Goal: Contribute content: Contribute content

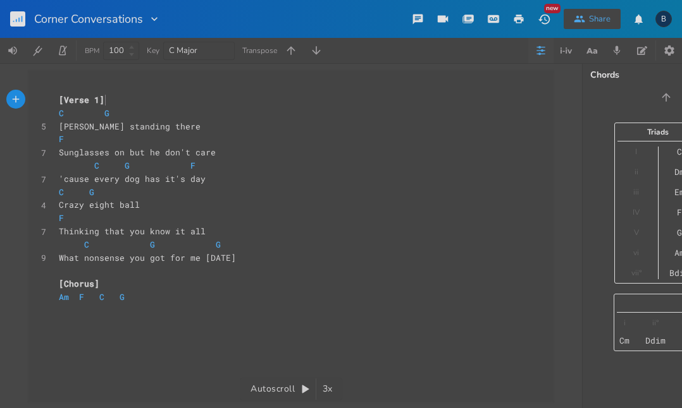
click at [211, 238] on pre "C G G" at bounding box center [284, 244] width 457 height 13
type textarea "F"
click at [68, 314] on div "xxxxxxxxxx [Verse 1] C G 5 [PERSON_NAME] standing there F 7 Sunglasses on but h…" at bounding box center [300, 248] width 488 height 315
click at [75, 312] on pre "​" at bounding box center [284, 310] width 457 height 13
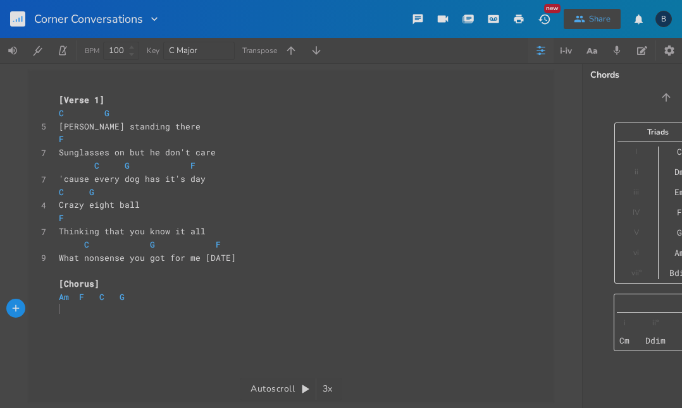
scroll to position [0, 1]
type textarea "It's as blavk"
type textarea "ck a"
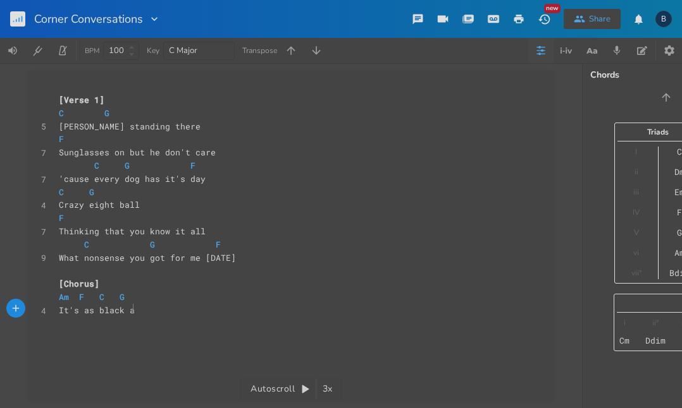
click at [75, 312] on span "It's as black a" at bounding box center [97, 310] width 76 height 11
click at [137, 312] on pre "It's as black a" at bounding box center [284, 310] width 457 height 13
type textarea "s coffee as the back"
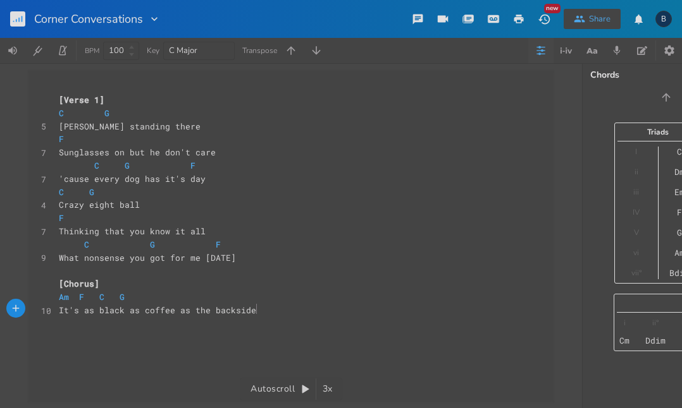
type textarea "side of"
type textarea "f"
type textarea "the moon"
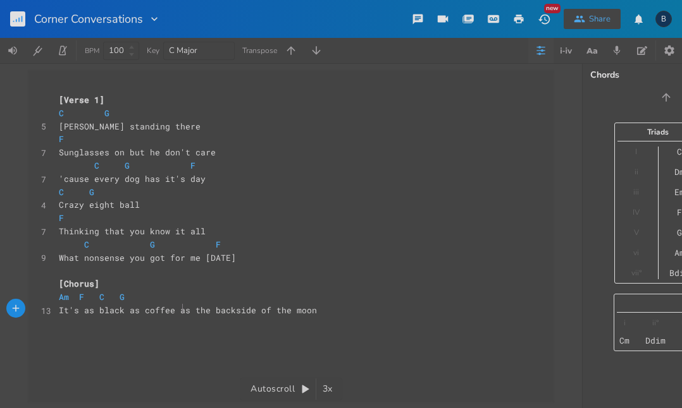
click at [177, 311] on span "It's as black as coffee as the backside of the moon" at bounding box center [188, 310] width 258 height 11
type textarea "as"
click at [177, 311] on span "It's as black as coffee as the backside of the moon" at bounding box center [188, 310] width 258 height 11
click at [178, 317] on pre "​" at bounding box center [284, 323] width 457 height 13
type textarea "on"
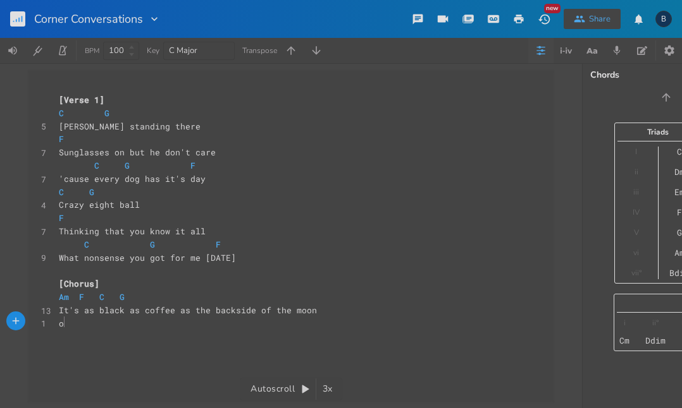
scroll to position [0, 8]
click at [178, 310] on span "It's as black as coffee as the backside of the moon" at bounding box center [188, 310] width 258 height 11
type textarea "on"
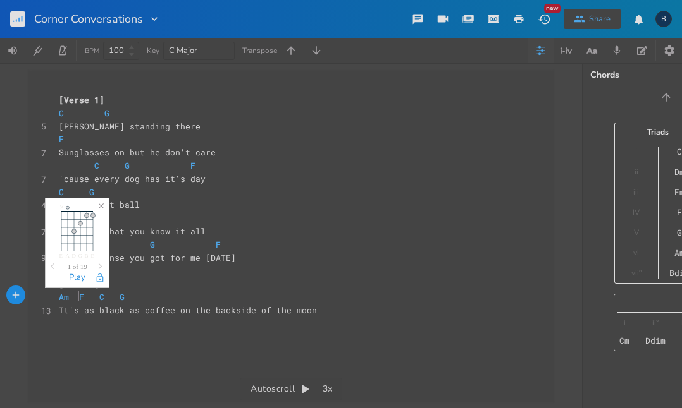
click at [79, 297] on span "F" at bounding box center [81, 298] width 5 height 12
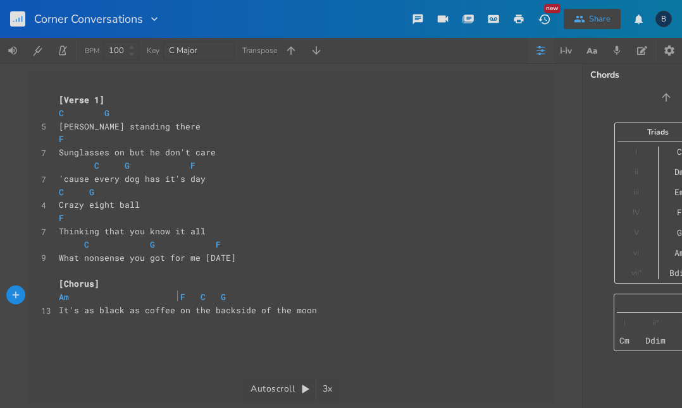
click at [192, 293] on span at bounding box center [192, 297] width 15 height 13
click at [271, 298] on span at bounding box center [273, 297] width 15 height 13
click at [340, 310] on pre "It's as black as coffee on the backside of the moon" at bounding box center [284, 310] width 457 height 13
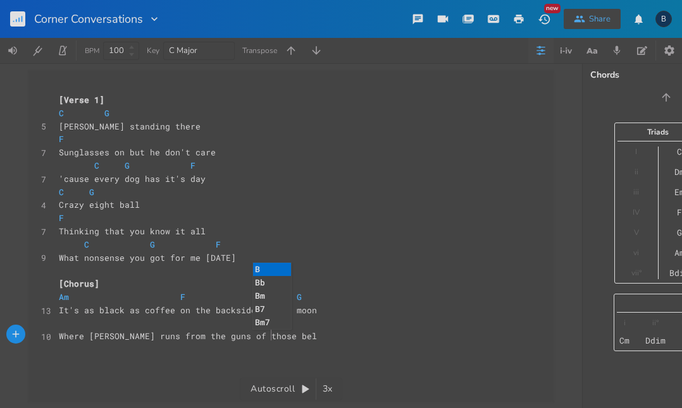
type textarea "Where [PERSON_NAME] runs from the guns of those below"
